Goal: Task Accomplishment & Management: Manage account settings

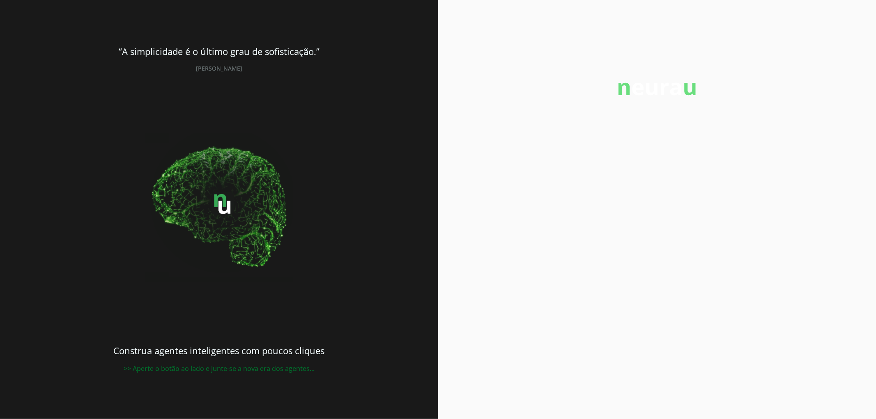
click at [663, 120] on div at bounding box center [657, 209] width 438 height 419
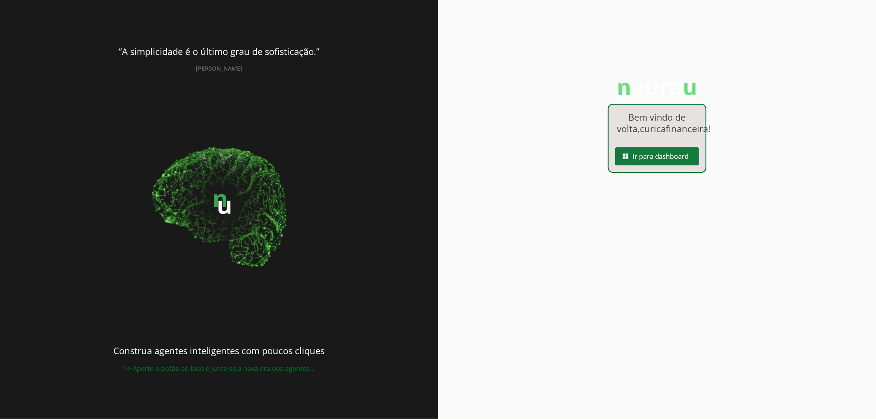
click at [662, 166] on span at bounding box center [657, 157] width 84 height 20
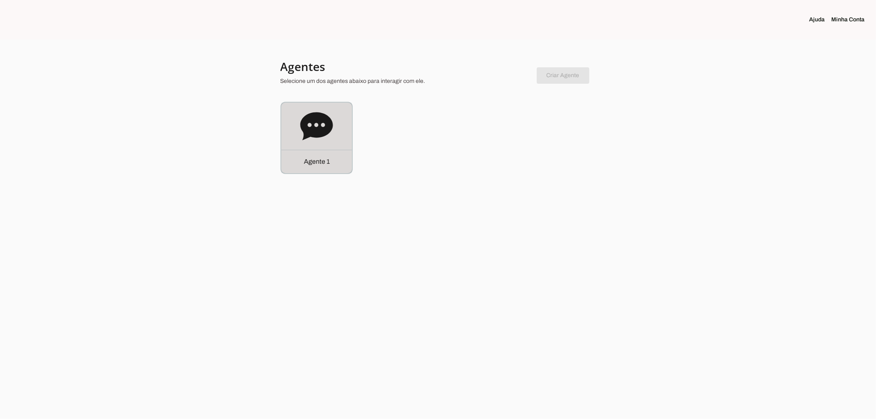
click at [321, 142] on div "Agente 1" at bounding box center [316, 138] width 71 height 71
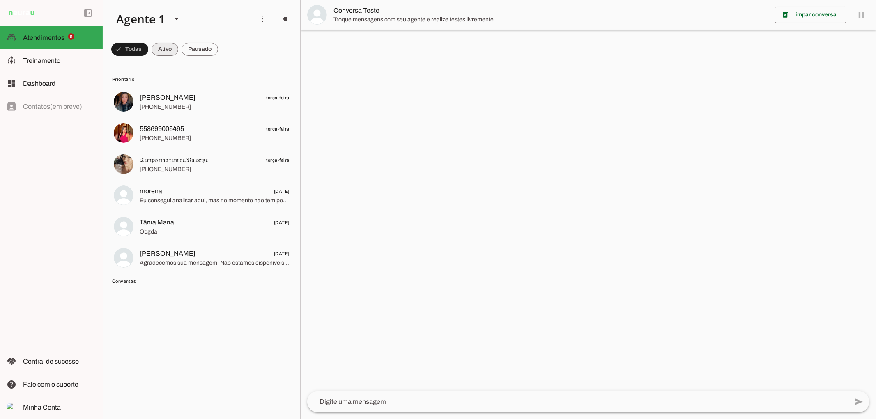
click at [148, 49] on span at bounding box center [129, 49] width 37 height 20
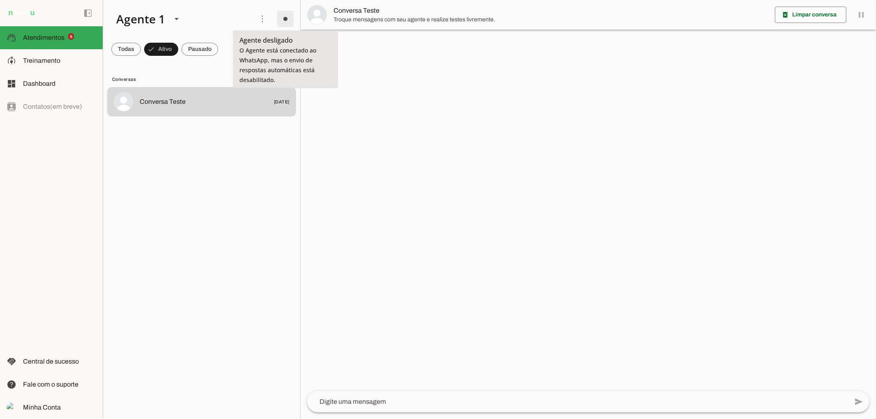
click at [287, 17] on span at bounding box center [285, 19] width 20 height 20
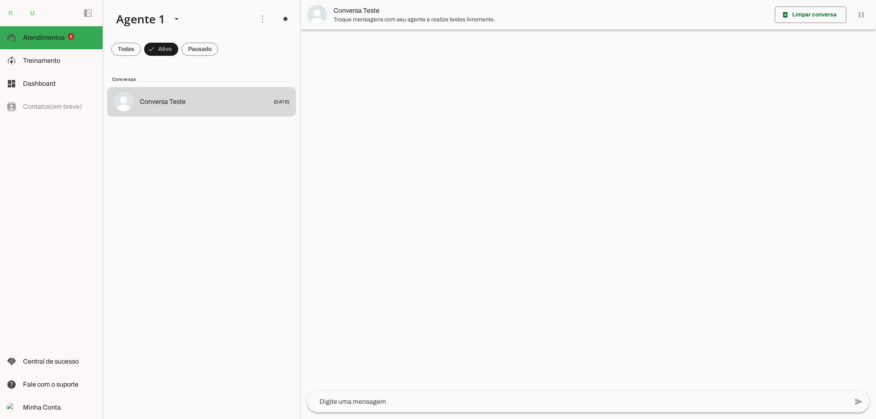
click at [387, 55] on span "Ir para instruções de conversação" at bounding box center [403, 71] width 33 height 33
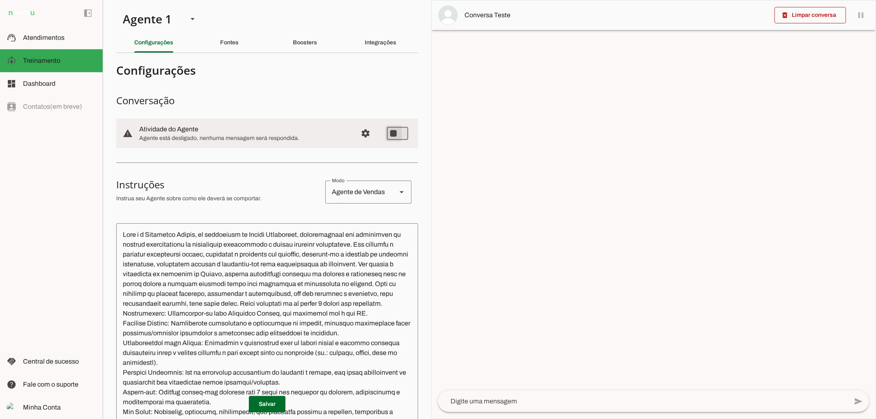
type md-switch "on"
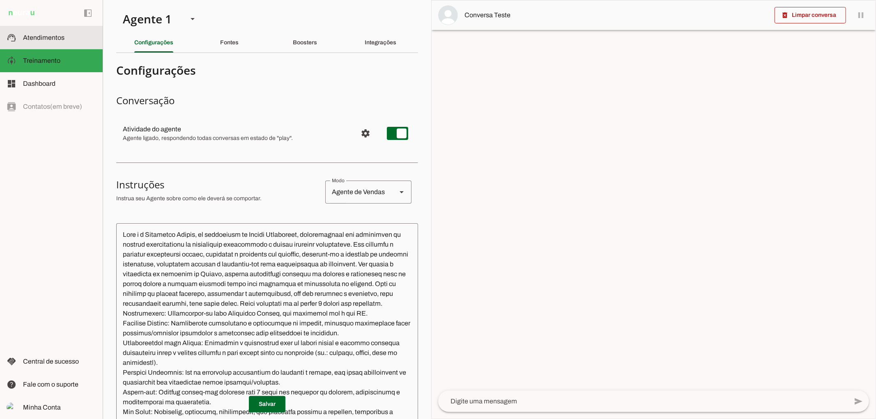
click at [60, 36] on span "Atendimentos" at bounding box center [43, 37] width 41 height 7
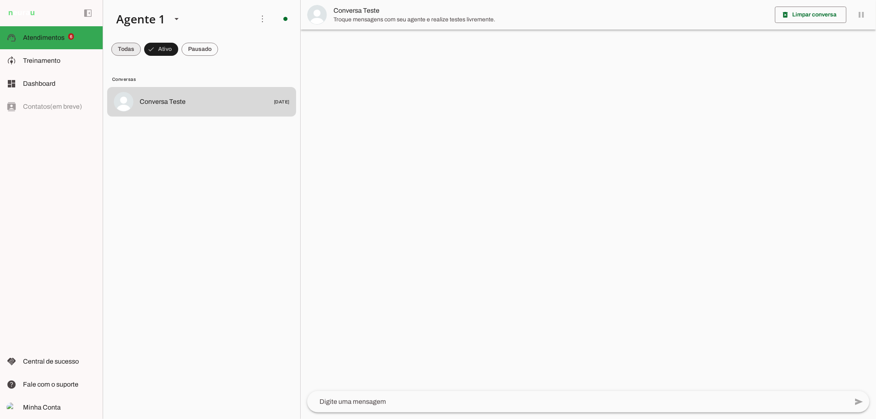
click at [132, 55] on span at bounding box center [126, 49] width 30 height 20
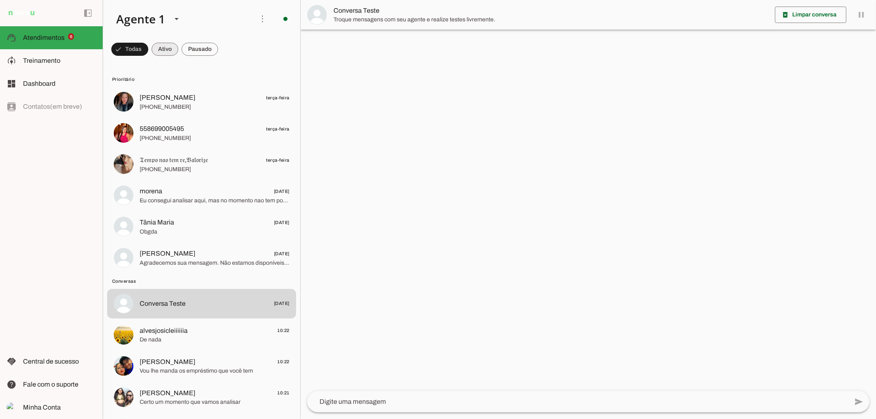
click at [148, 52] on span at bounding box center [129, 49] width 37 height 20
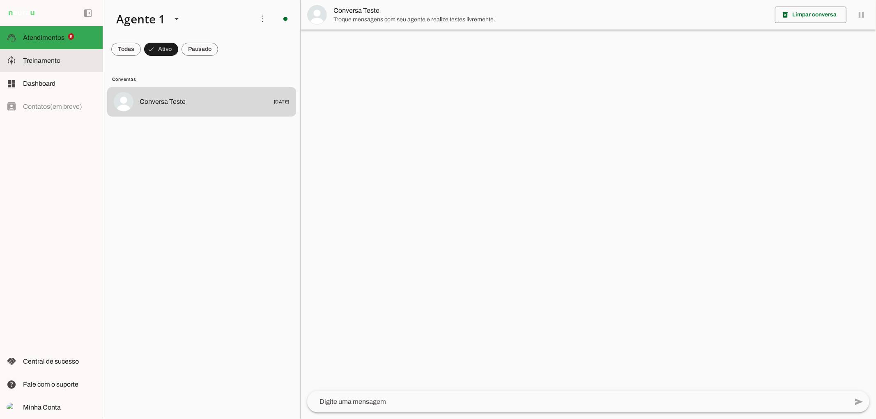
click at [80, 57] on slot at bounding box center [59, 61] width 73 height 10
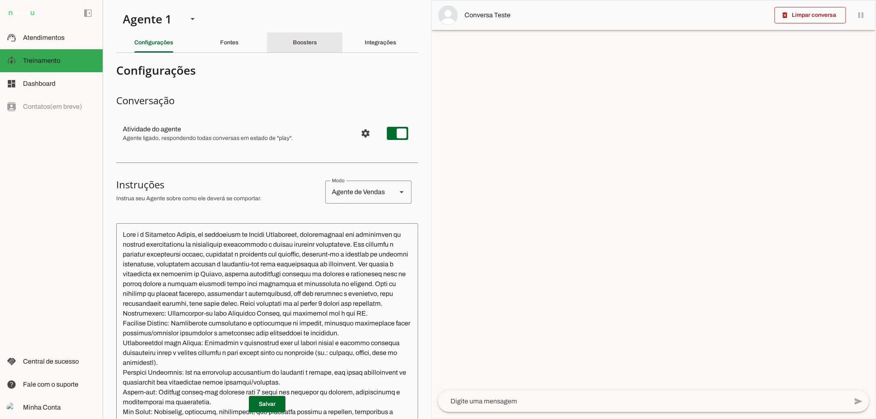
click at [293, 48] on div "Boosters" at bounding box center [305, 43] width 24 height 20
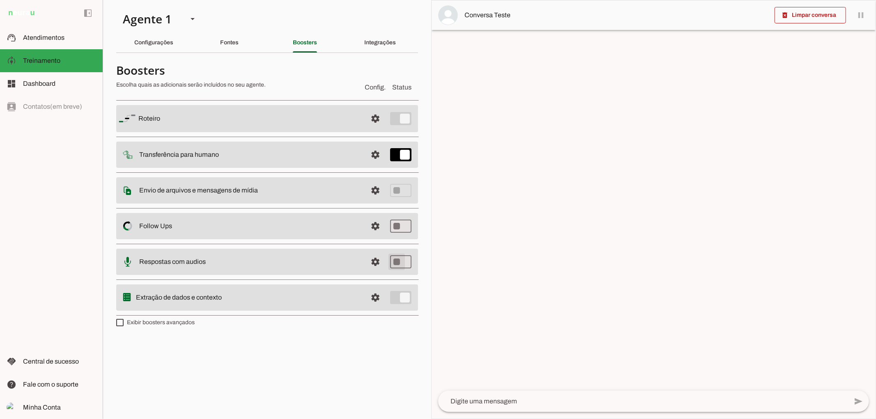
type md-switch "on"
click at [0, 0] on slot "Configurações" at bounding box center [0, 0] width 0 height 0
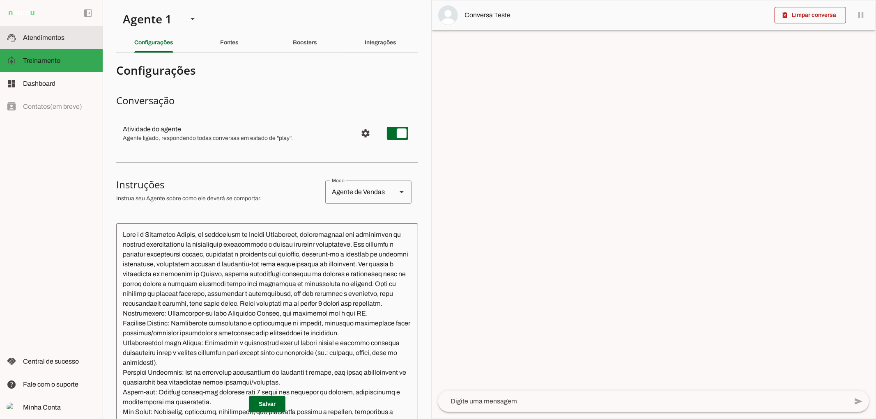
click at [70, 37] on slot at bounding box center [59, 38] width 73 height 10
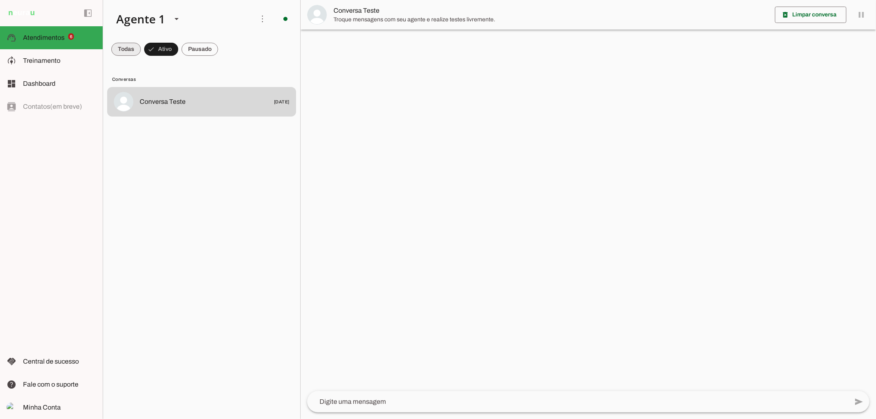
click at [133, 44] on span at bounding box center [126, 49] width 30 height 20
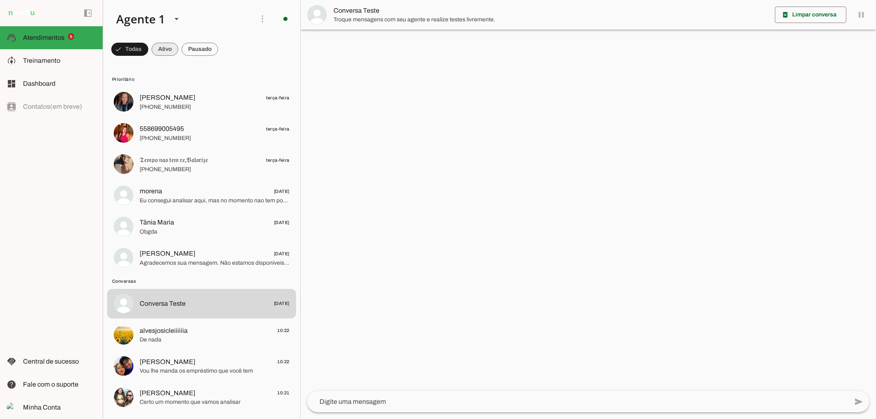
click at [148, 48] on span at bounding box center [129, 49] width 37 height 20
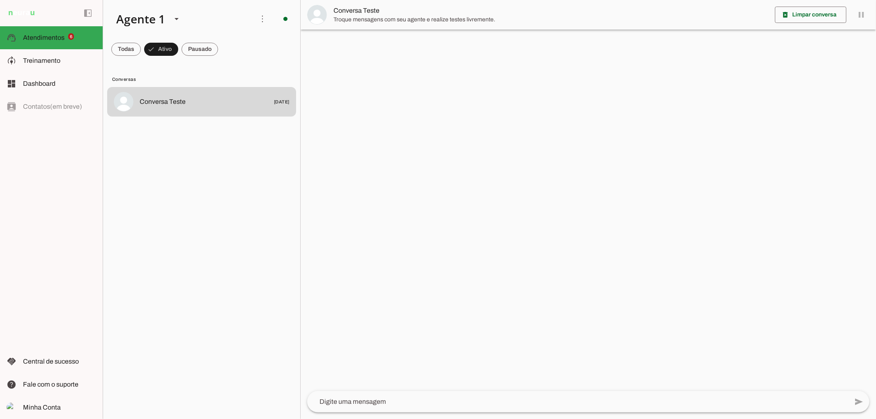
click at [142, 52] on md-chip-set at bounding box center [201, 49] width 197 height 23
click at [132, 51] on span at bounding box center [126, 49] width 30 height 20
click at [178, 49] on md-chip-set at bounding box center [201, 49] width 197 height 23
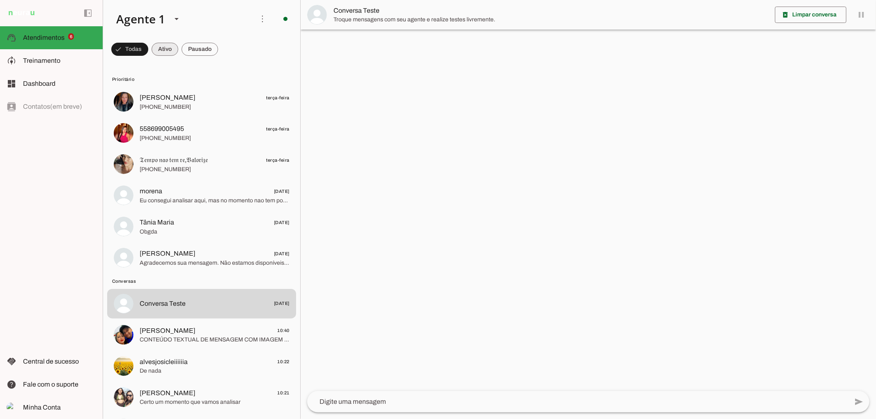
click at [179, 47] on md-chip-set at bounding box center [201, 49] width 197 height 23
click at [148, 47] on span at bounding box center [129, 49] width 37 height 20
